Goal: Communication & Community: Answer question/provide support

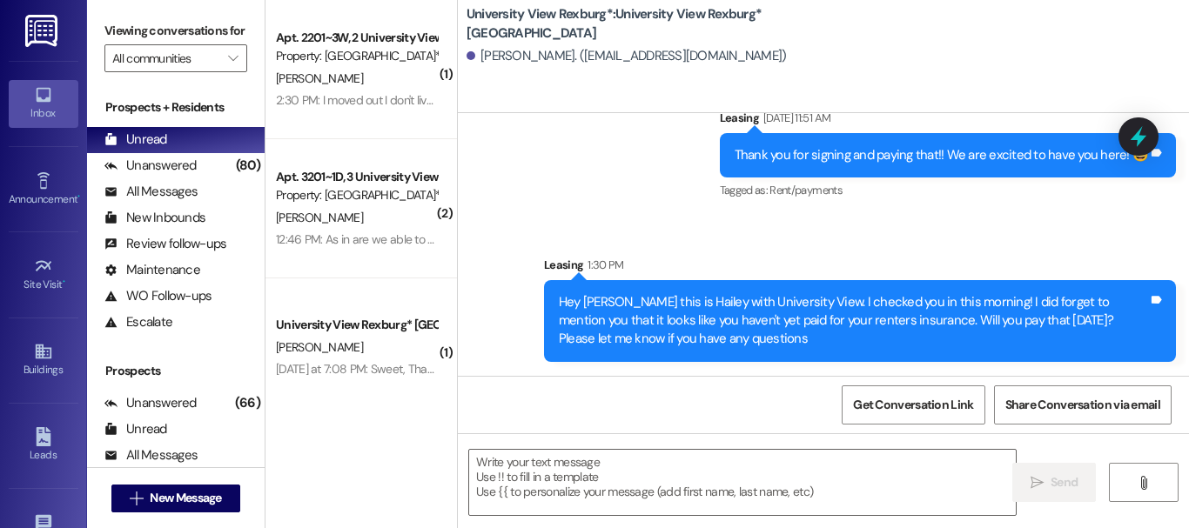
scroll to position [3, 0]
click at [215, 505] on button " New Message" at bounding box center [175, 499] width 129 height 28
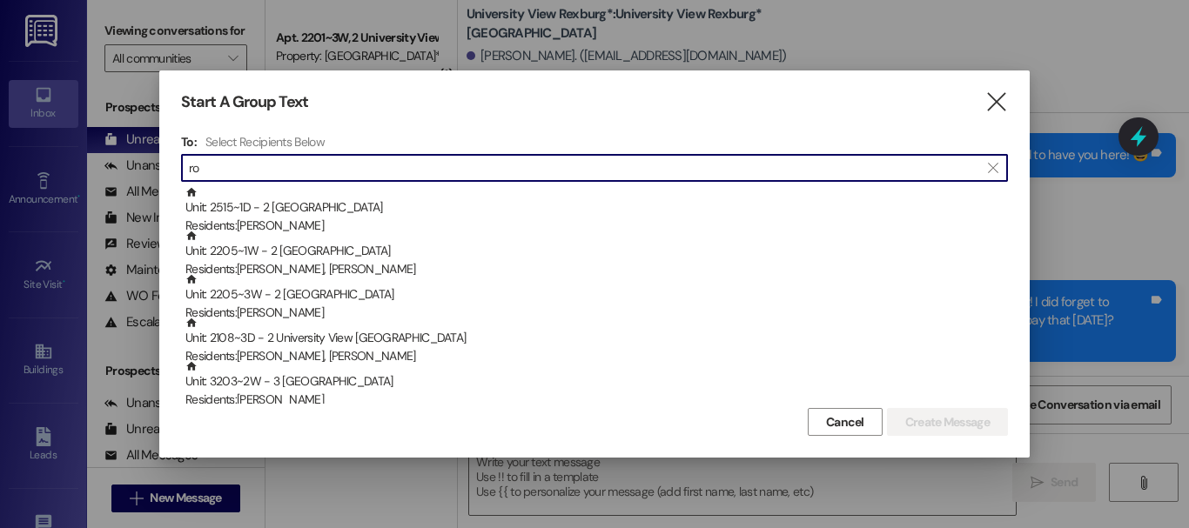
type input "r"
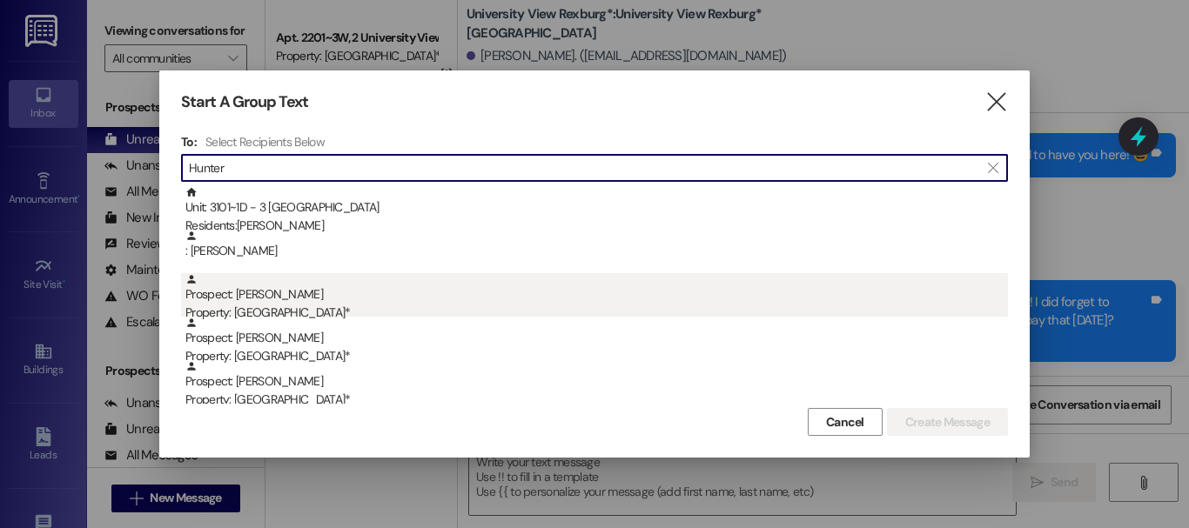
type input "Hunter"
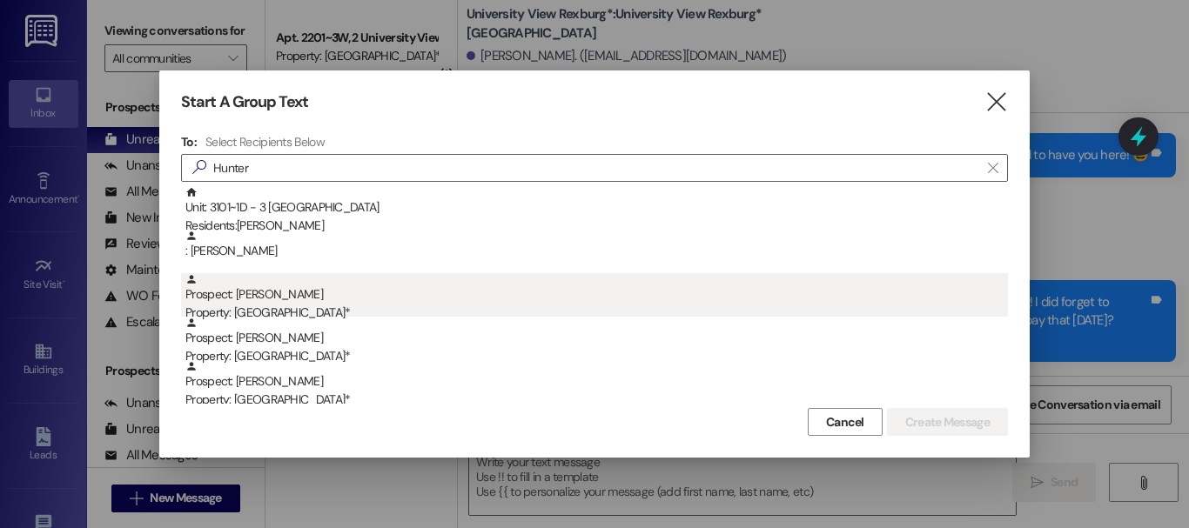
click at [272, 309] on div "Property: [GEOGRAPHIC_DATA]*" at bounding box center [596, 313] width 822 height 18
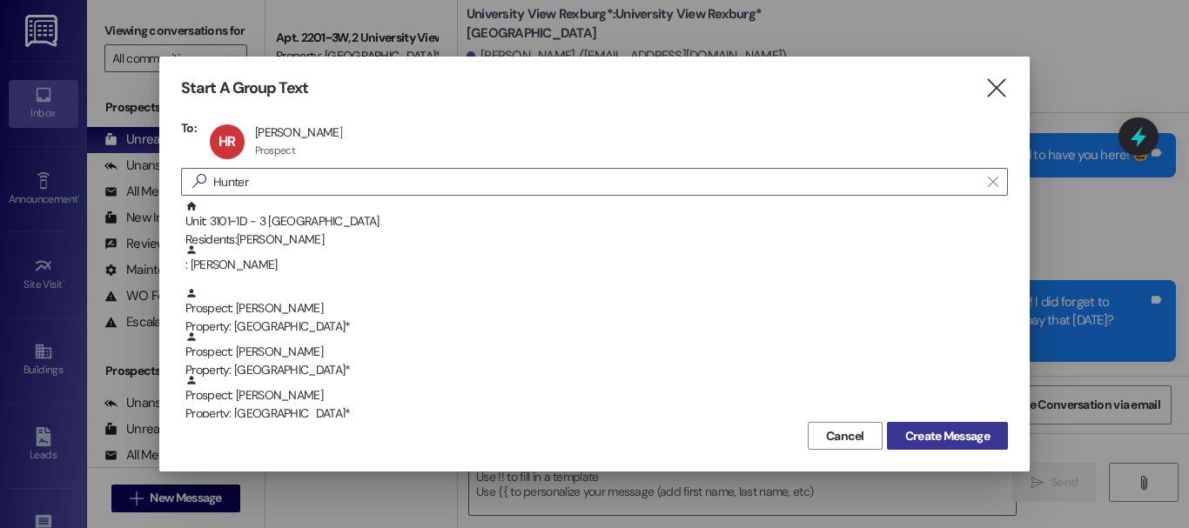
click at [948, 436] on span "Create Message" at bounding box center [947, 436] width 84 height 18
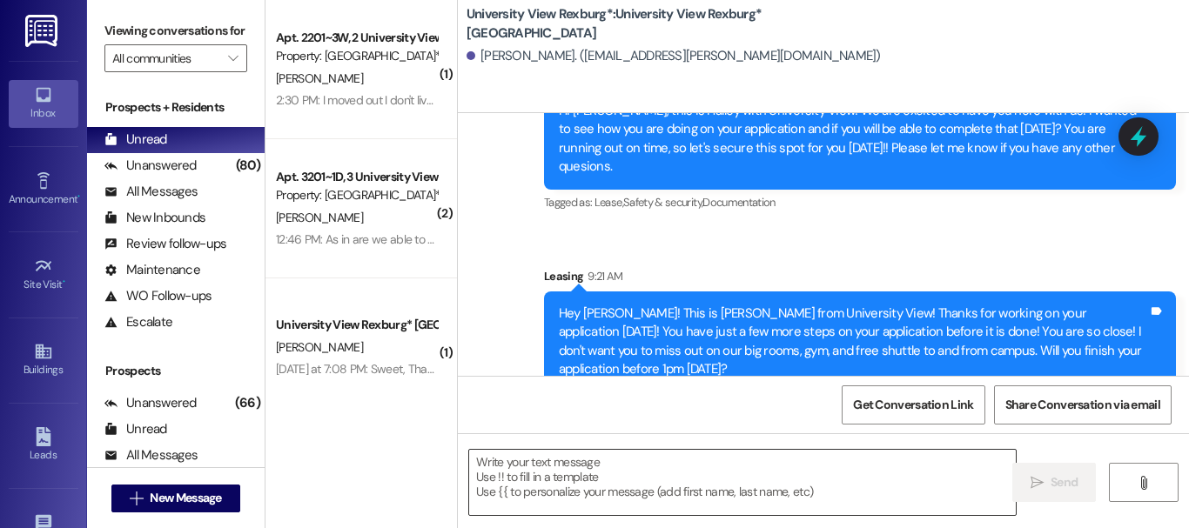
click at [582, 465] on textarea at bounding box center [742, 482] width 546 height 65
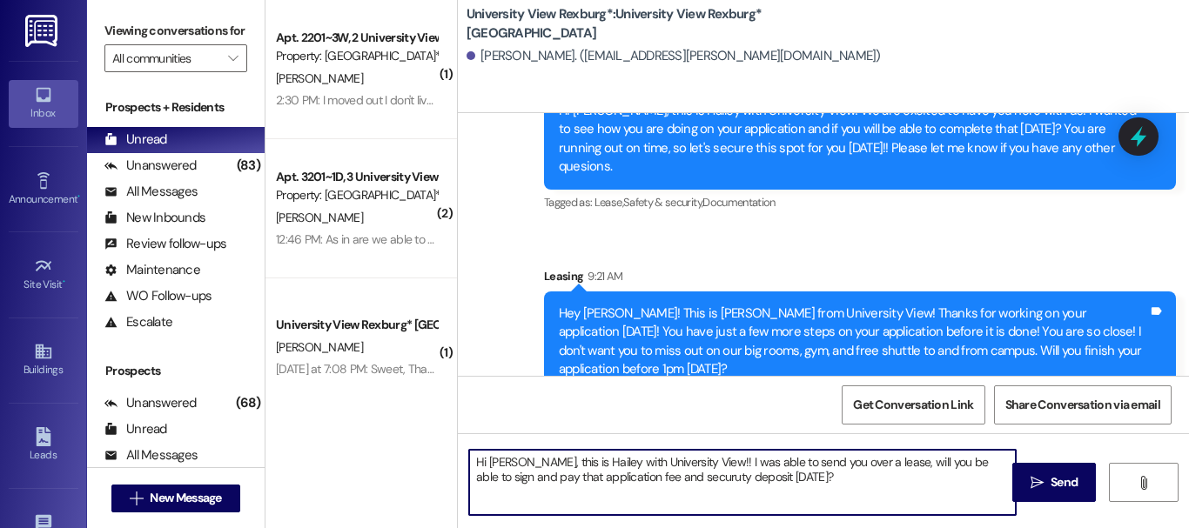
click at [652, 473] on textarea "Hi [PERSON_NAME], this is Hailey with University View!! I was able to send you …" at bounding box center [742, 482] width 546 height 65
click at [660, 475] on textarea "Hi [PERSON_NAME], this is Hailey with University View!! I was able to send you …" at bounding box center [742, 482] width 546 height 65
click at [673, 477] on textarea "Hi [PERSON_NAME], this is Hailey with University View!! I was able to send you …" at bounding box center [742, 482] width 546 height 65
click at [765, 473] on textarea "Hi [PERSON_NAME], this is Hailey with University View!! I was able to send you …" at bounding box center [742, 482] width 546 height 65
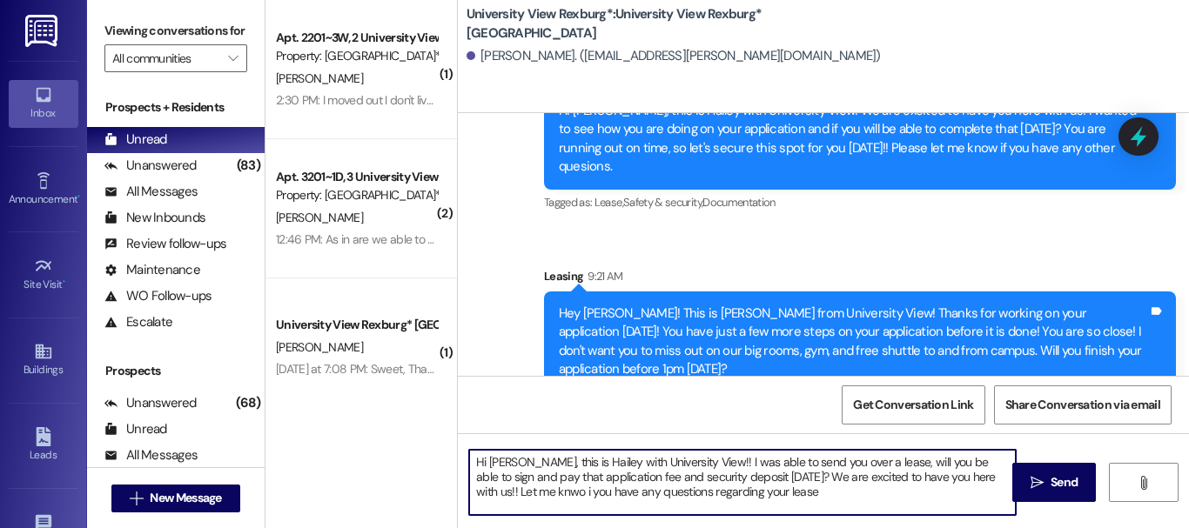
click at [869, 460] on textarea "Hi [PERSON_NAME], this is Hailey with University View!! I was able to send you …" at bounding box center [742, 482] width 546 height 65
click at [872, 463] on textarea "Hi [PERSON_NAME], this is Hailey with University View!! I was able to send you …" at bounding box center [742, 482] width 546 height 65
click at [561, 473] on textarea "Hi [PERSON_NAME], this is Hailey with University View!! I was able to send you …" at bounding box center [742, 482] width 546 height 65
click at [565, 474] on textarea "Hi [PERSON_NAME], this is Hailey with University View!! I was able to send you …" at bounding box center [742, 482] width 546 height 65
click at [961, 476] on textarea "Hi [PERSON_NAME], this is Hailey with University View!! I was able to send you …" at bounding box center [742, 482] width 546 height 65
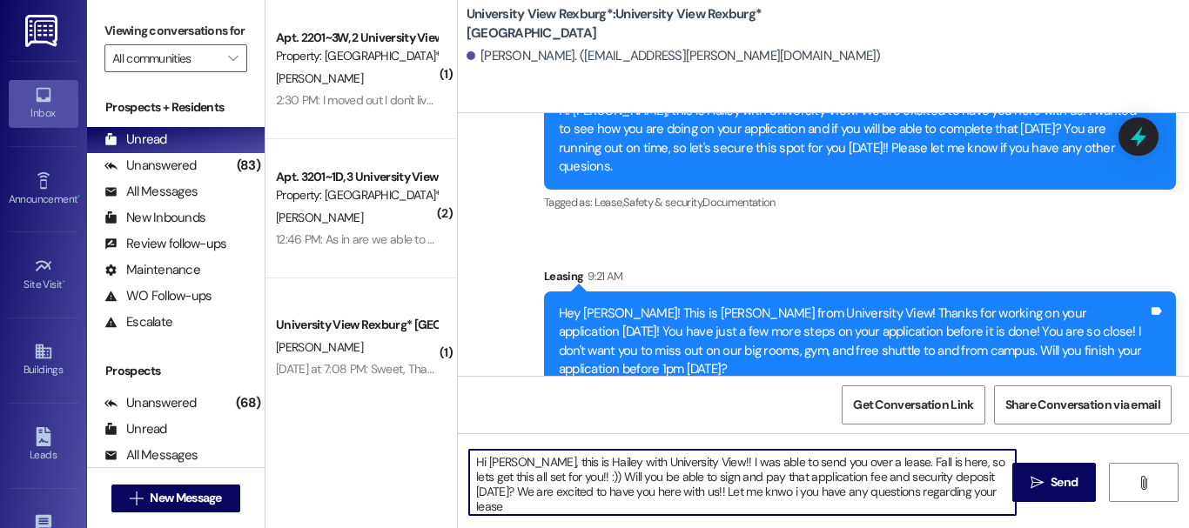
click at [707, 496] on textarea "Hi [PERSON_NAME], this is Hailey with University View!! I was able to send you …" at bounding box center [742, 482] width 546 height 65
click at [942, 493] on textarea "Hi [PERSON_NAME], this is Hailey with University View!! I was able to send you …" at bounding box center [742, 482] width 546 height 65
click at [947, 492] on textarea "Hi [PERSON_NAME], this is Hailey with University View!! I was able to send you …" at bounding box center [742, 482] width 546 height 65
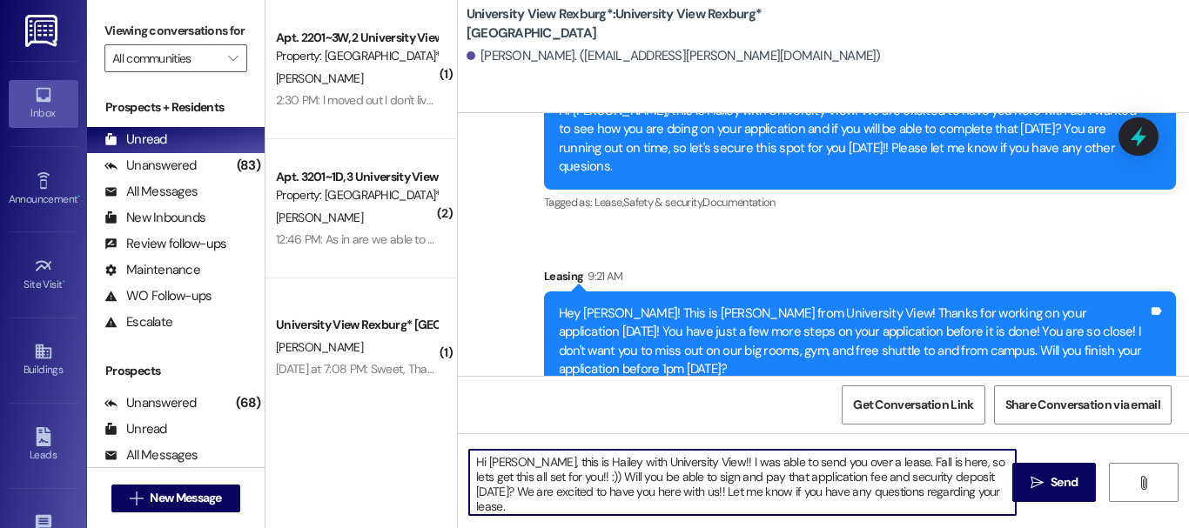
click at [947, 492] on textarea "Hi [PERSON_NAME], this is Hailey with University View!! I was able to send you …" at bounding box center [742, 482] width 546 height 65
click at [925, 473] on textarea "Hi [PERSON_NAME], this is Hailey with University View!! I was able to send you …" at bounding box center [742, 482] width 546 height 65
click at [955, 477] on textarea "Hi [PERSON_NAME], this is Hailey with University View!! I was able to send you …" at bounding box center [742, 482] width 546 height 65
click at [981, 475] on textarea "Hi [PERSON_NAME], this is Hailey with University View!! I was able to send you …" at bounding box center [742, 482] width 546 height 65
click at [976, 475] on textarea "Hi [PERSON_NAME], this is Hailey with University View!! I was able to send you …" at bounding box center [742, 482] width 546 height 65
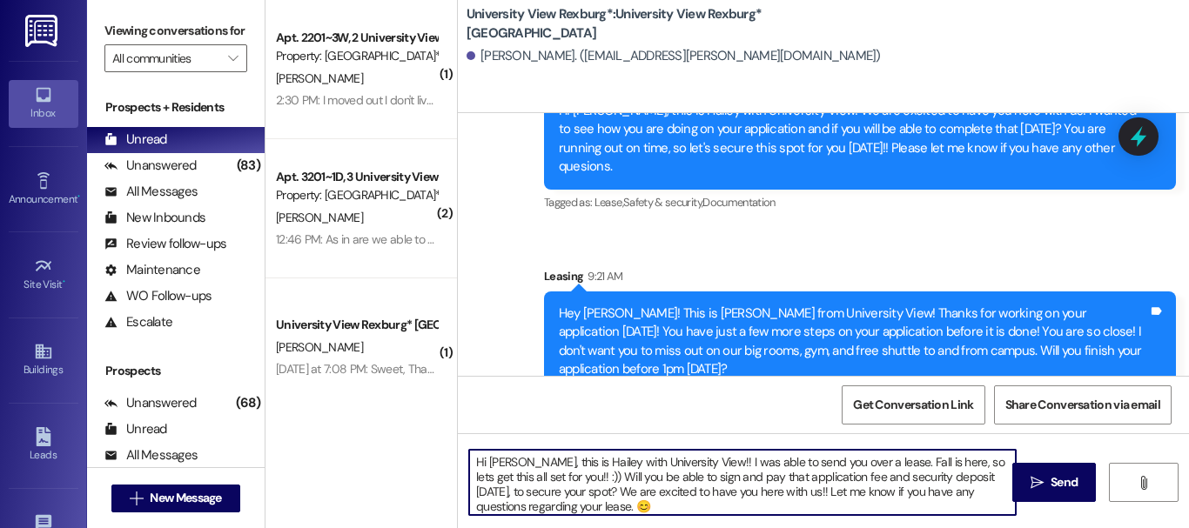
scroll to position [4, 0]
drag, startPoint x: 470, startPoint y: 455, endPoint x: 619, endPoint y: 517, distance: 161.1
click at [619, 517] on div "Hi [PERSON_NAME], this is Hailey with University View!! I was able to send you …" at bounding box center [823, 498] width 731 height 131
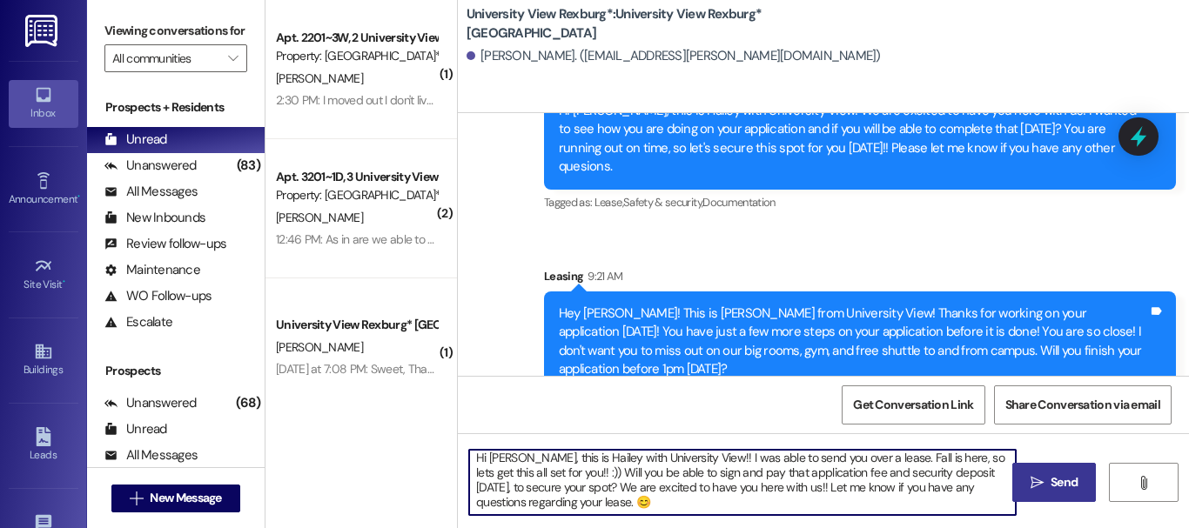
type textarea "Hi [PERSON_NAME], this is Hailey with University View!! I was able to send you …"
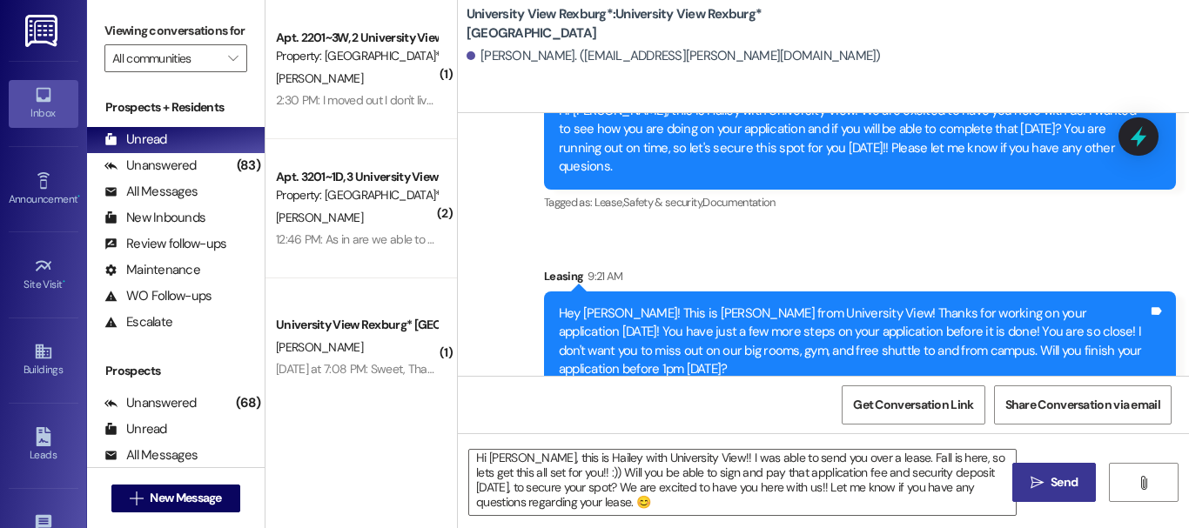
click at [1050, 473] on span "Send" at bounding box center [1063, 482] width 27 height 18
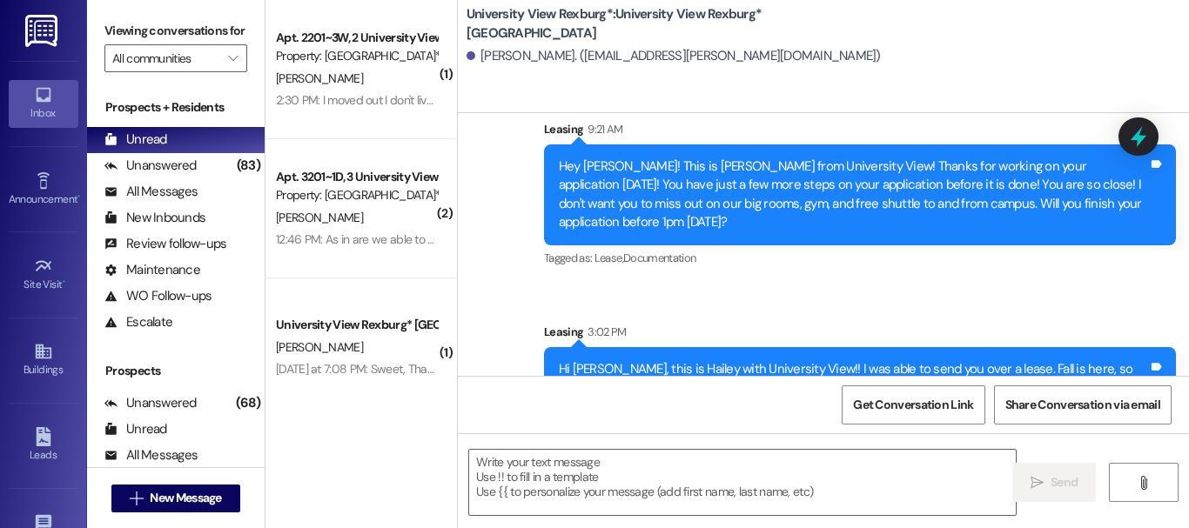
scroll to position [1439, 0]
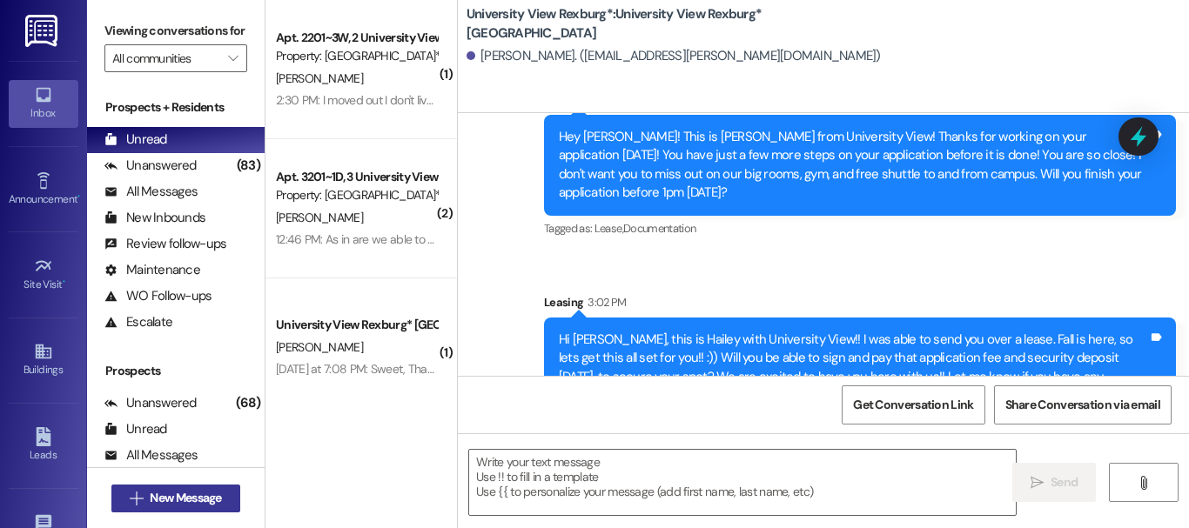
click at [179, 496] on span "New Message" at bounding box center [185, 498] width 71 height 18
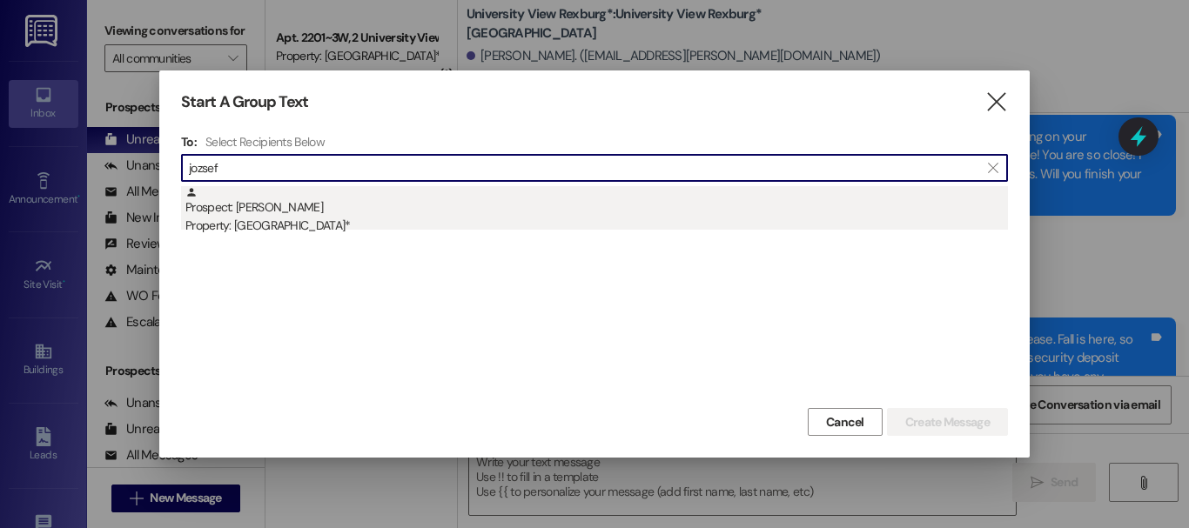
type input "jozsef"
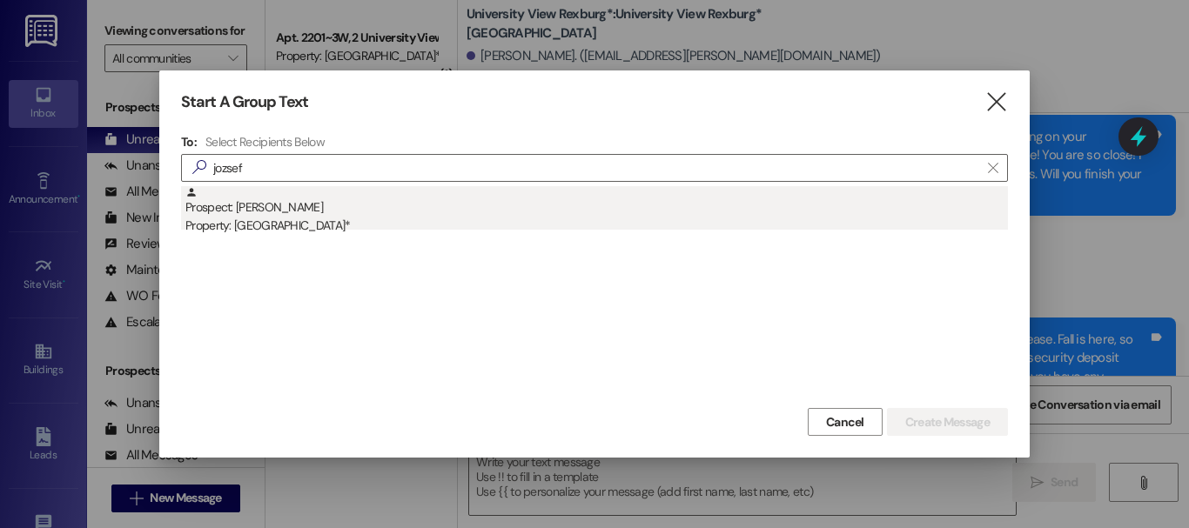
click at [402, 206] on div "Prospect: [PERSON_NAME] Property: [GEOGRAPHIC_DATA]*" at bounding box center [596, 211] width 822 height 50
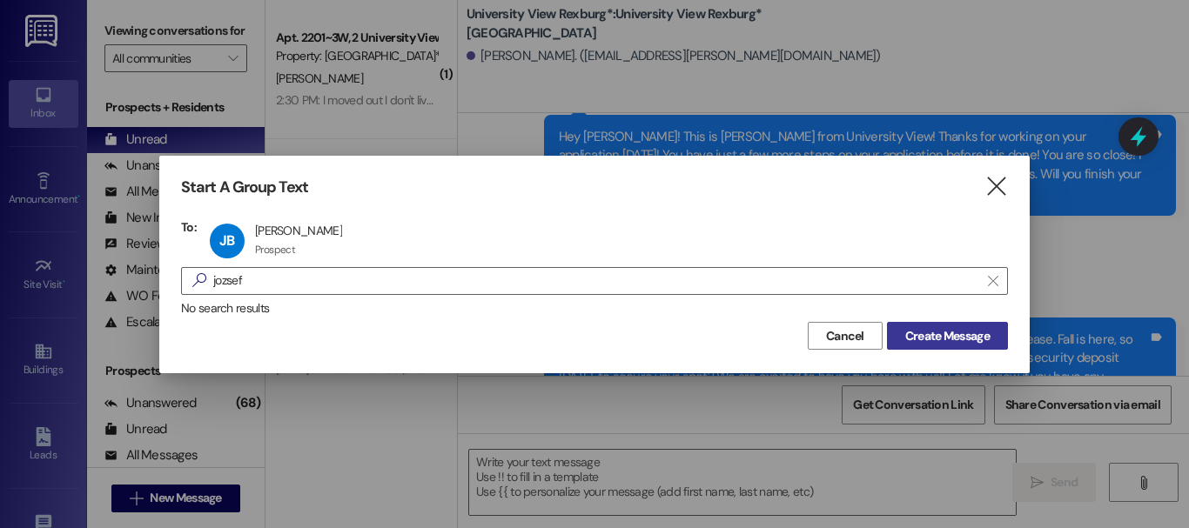
click at [941, 345] on button "Create Message" at bounding box center [947, 336] width 121 height 28
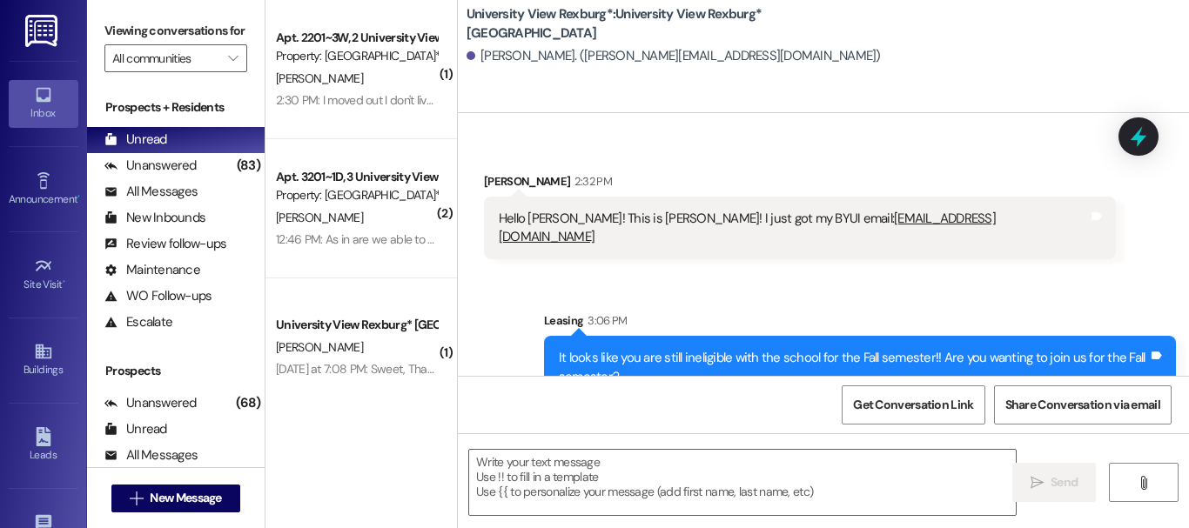
scroll to position [3, 0]
